Goal: Navigation & Orientation: Find specific page/section

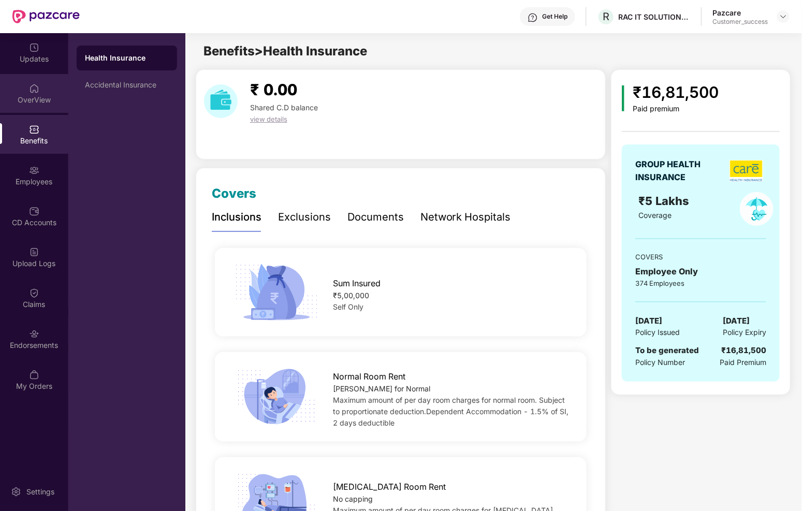
click at [30, 76] on div "OverView" at bounding box center [34, 93] width 68 height 39
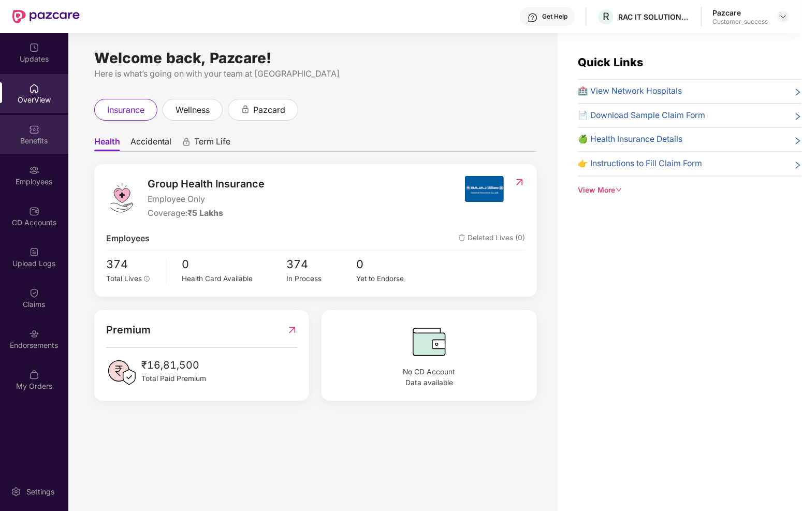
click at [40, 136] on div "Benefits" at bounding box center [34, 141] width 68 height 10
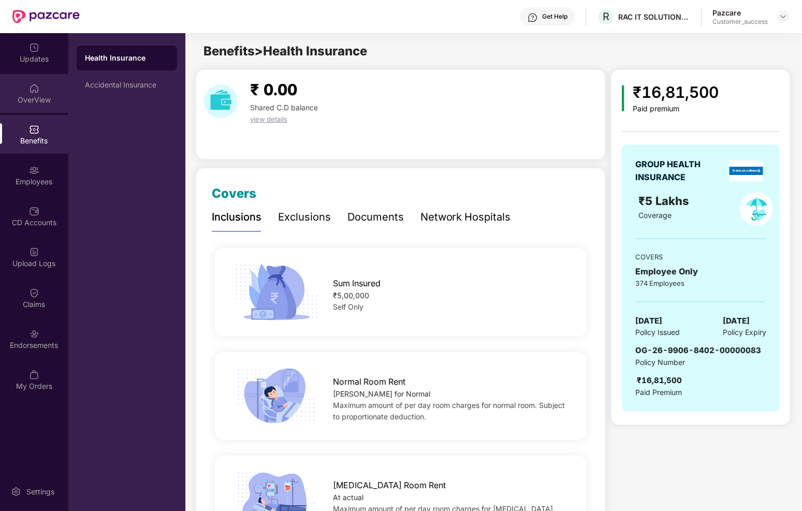
click at [39, 93] on div "OverView" at bounding box center [34, 93] width 68 height 39
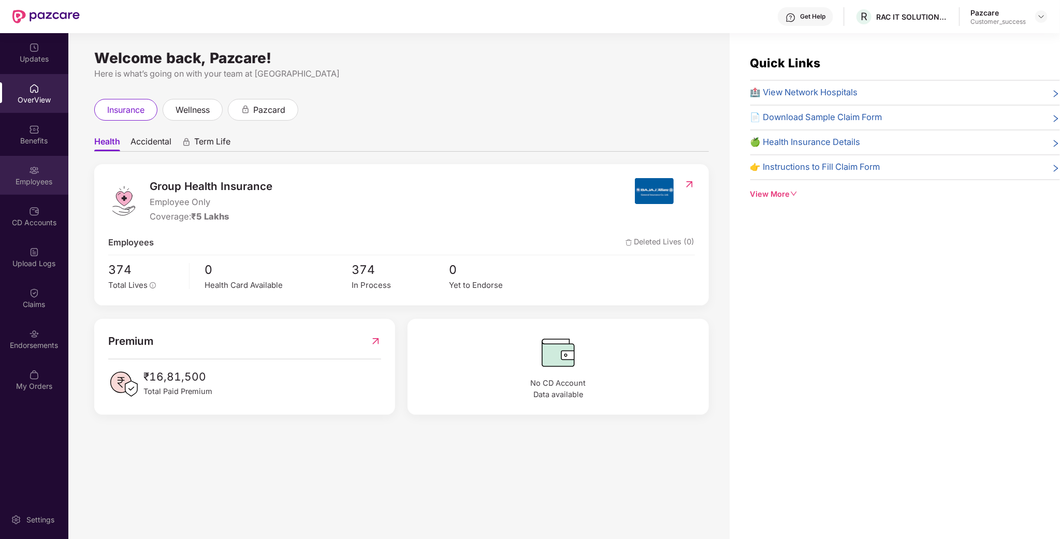
click at [22, 162] on div "Employees" at bounding box center [34, 175] width 68 height 39
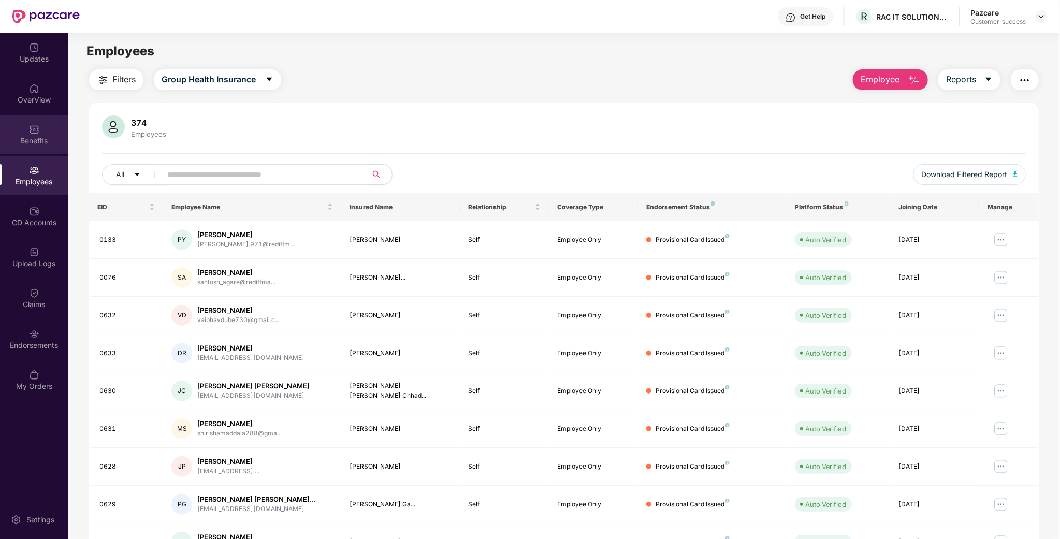
click at [22, 127] on div "Benefits" at bounding box center [34, 134] width 68 height 39
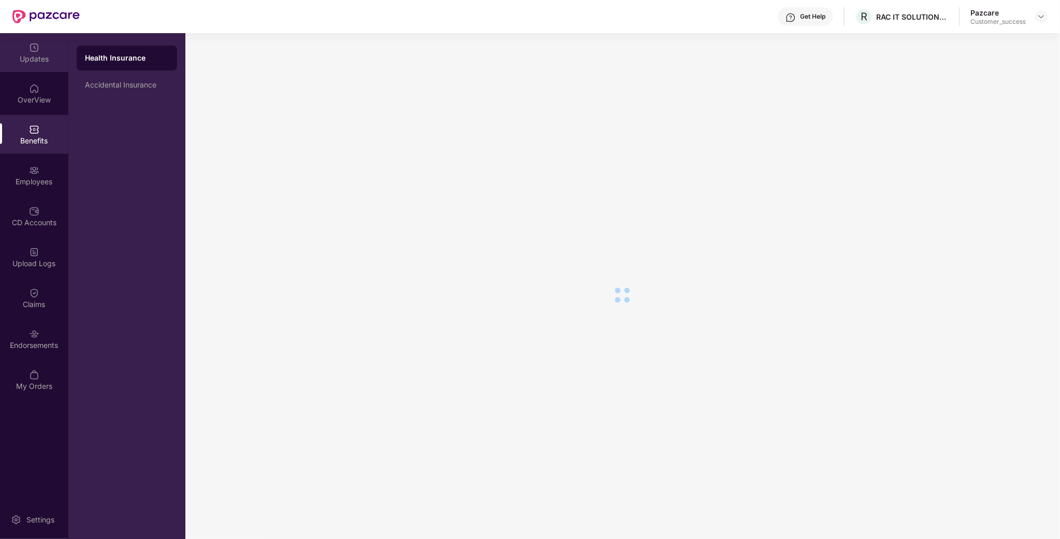
click at [28, 60] on div "Updates" at bounding box center [34, 59] width 68 height 10
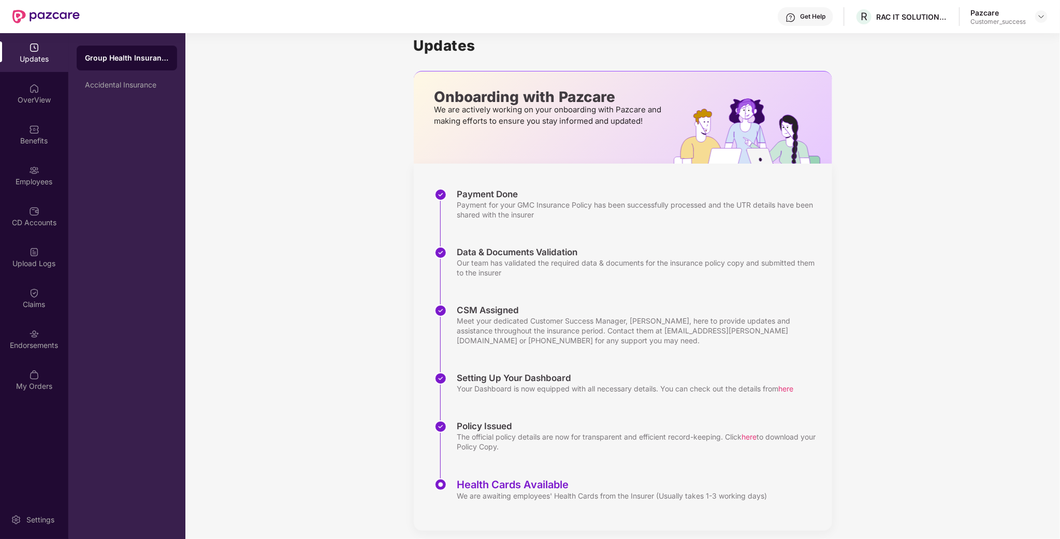
scroll to position [21, 0]
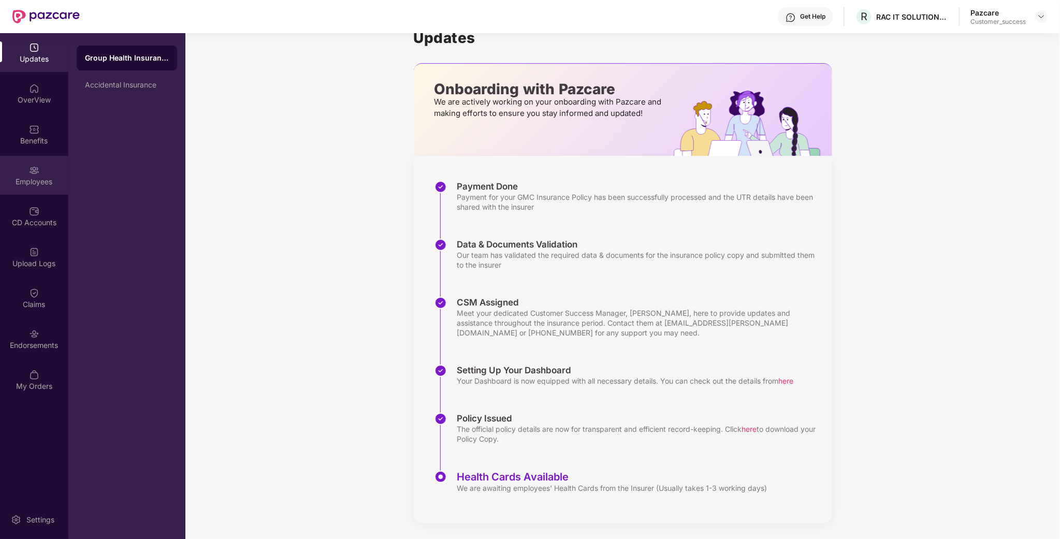
click at [33, 166] on img at bounding box center [34, 170] width 10 height 10
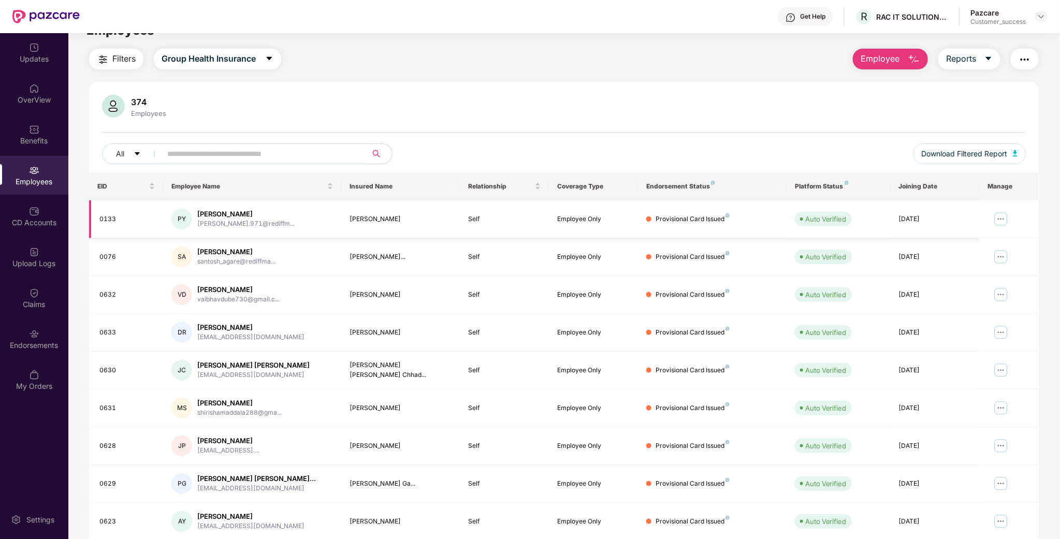
click at [802, 219] on img at bounding box center [1001, 219] width 17 height 17
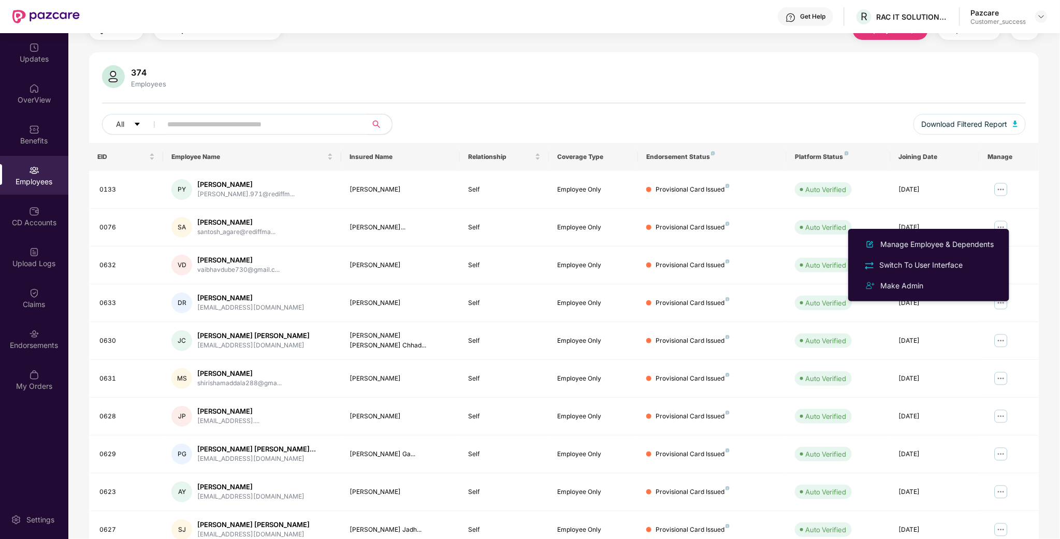
scroll to position [0, 0]
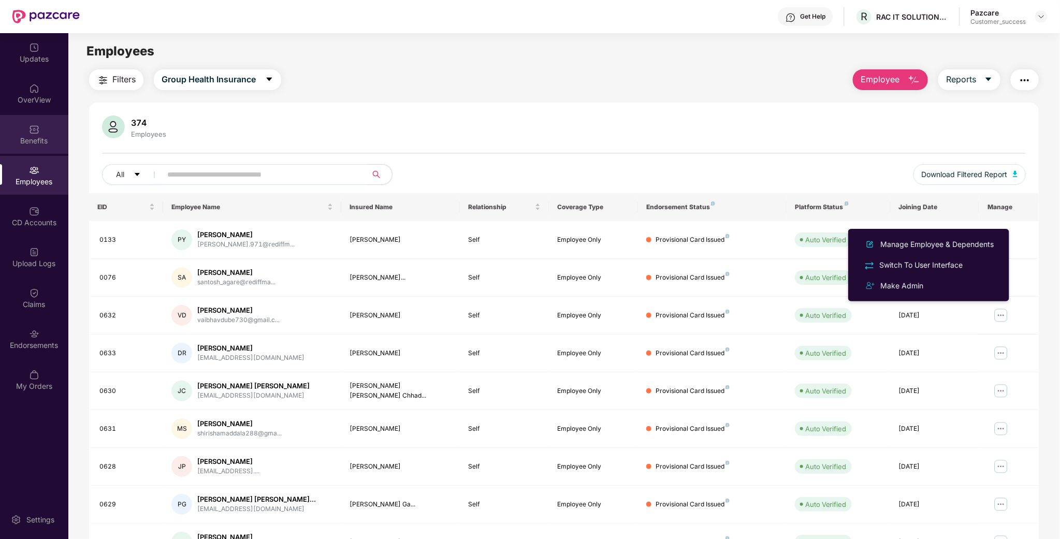
click at [46, 115] on div "Benefits" at bounding box center [34, 134] width 68 height 39
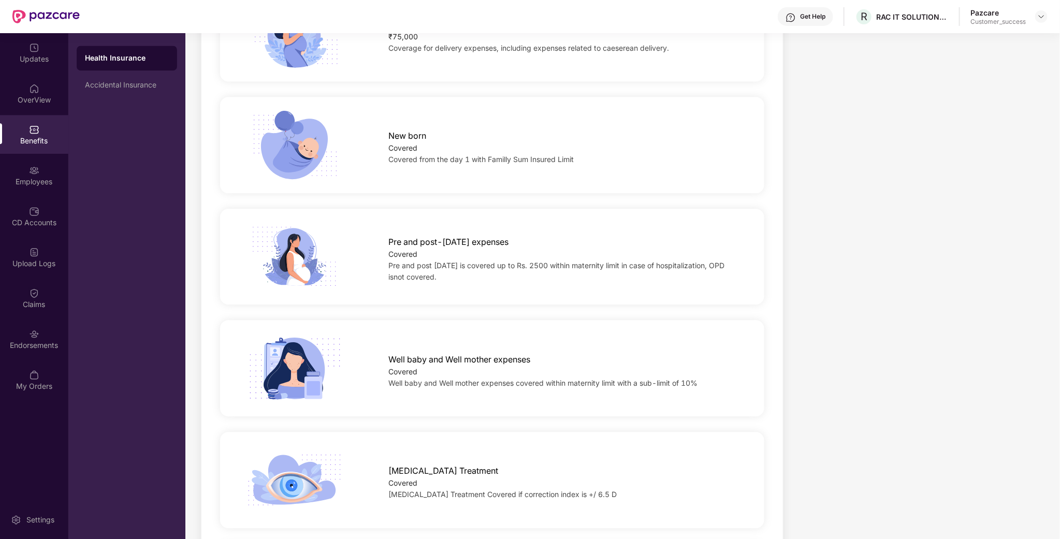
scroll to position [1554, 0]
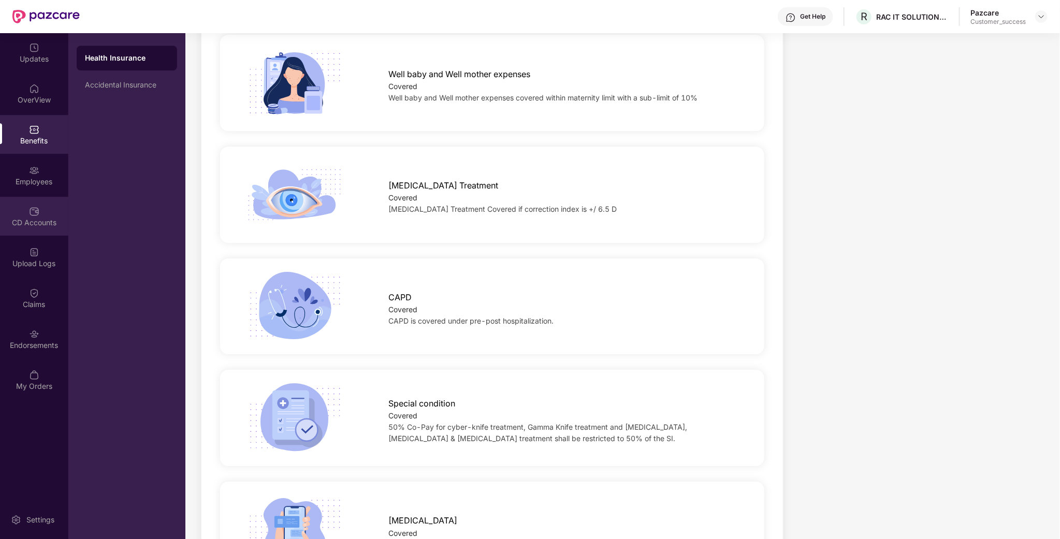
click at [19, 197] on div "CD Accounts" at bounding box center [34, 216] width 68 height 39
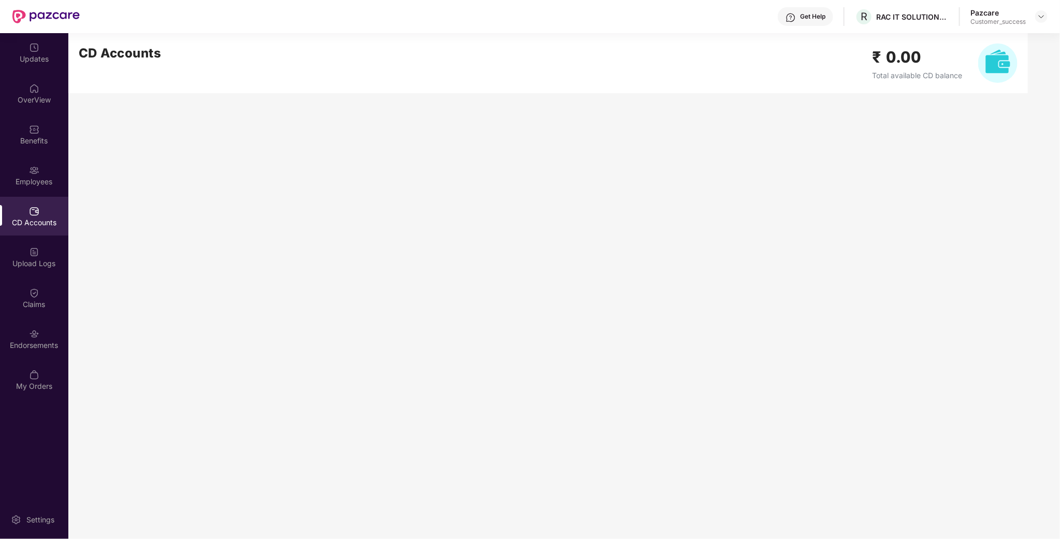
scroll to position [0, 0]
